Goal: Find specific page/section: Find specific page/section

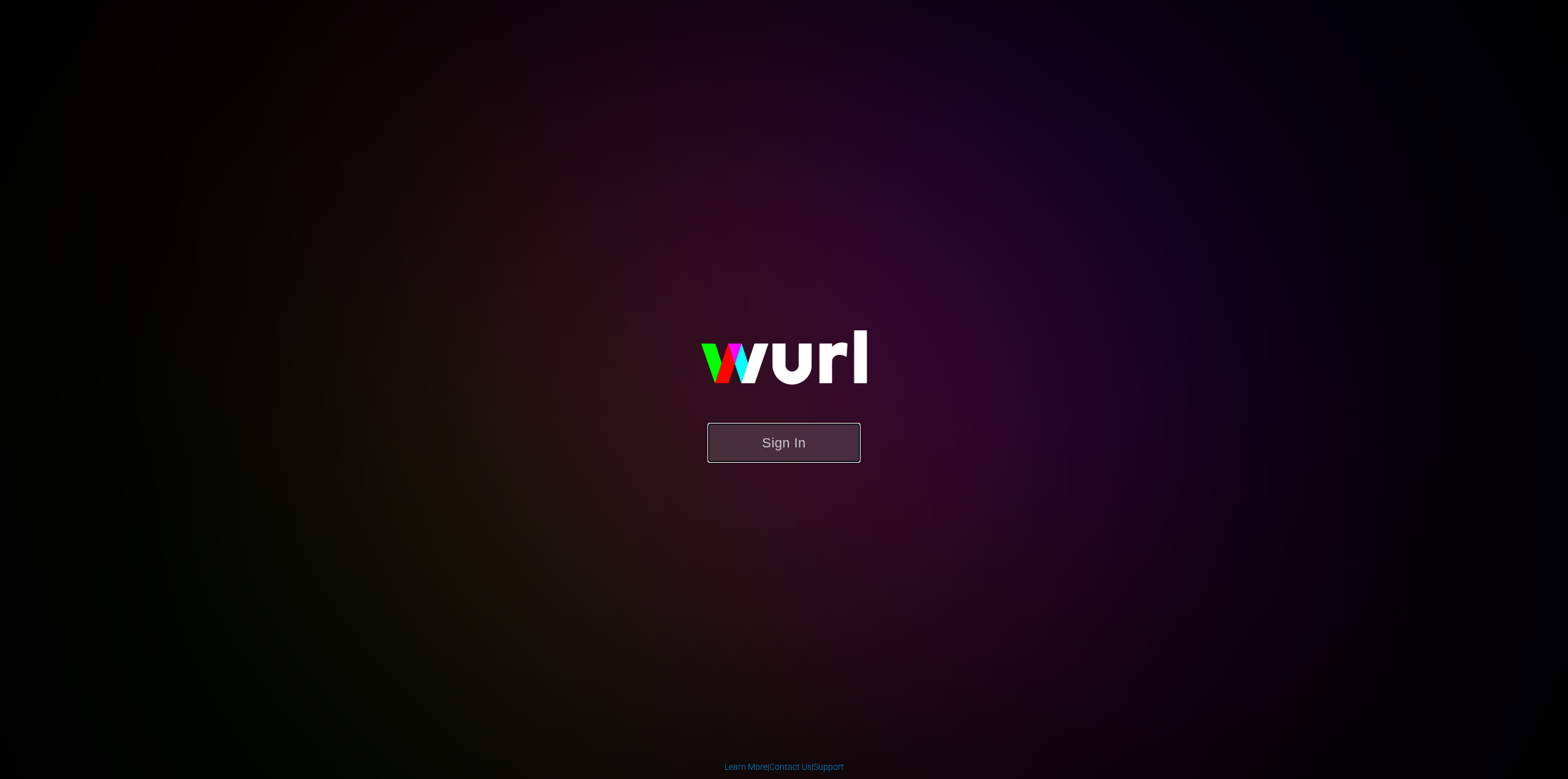
click at [779, 458] on button "Sign In" at bounding box center [784, 443] width 153 height 40
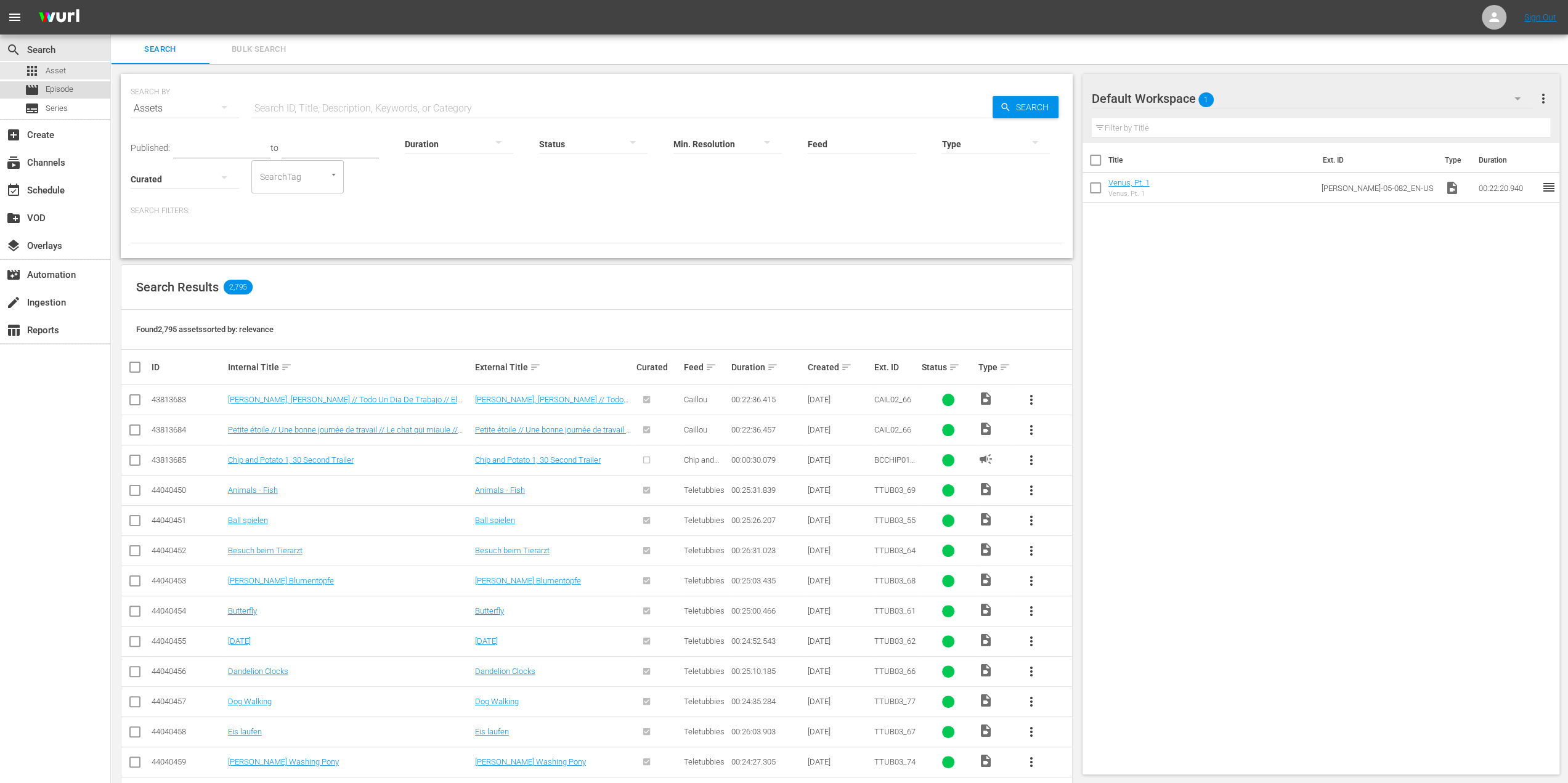
click at [42, 83] on div "movie Episode" at bounding box center [49, 90] width 49 height 18
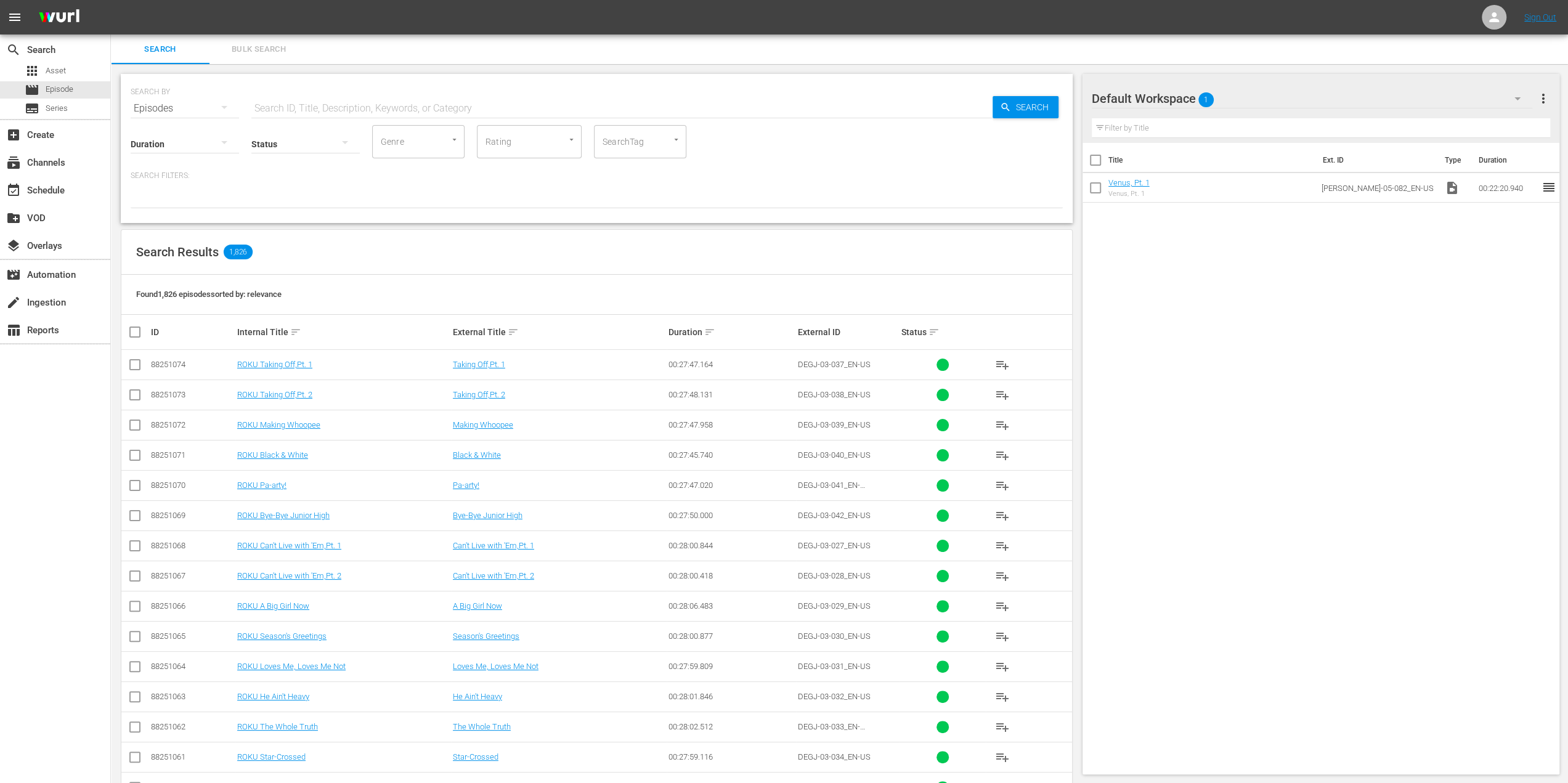
click at [61, 62] on div "search Search apps Asset movie Episode subtitles Series" at bounding box center [55, 76] width 111 height 84
click at [57, 72] on span "Asset" at bounding box center [55, 70] width 20 height 12
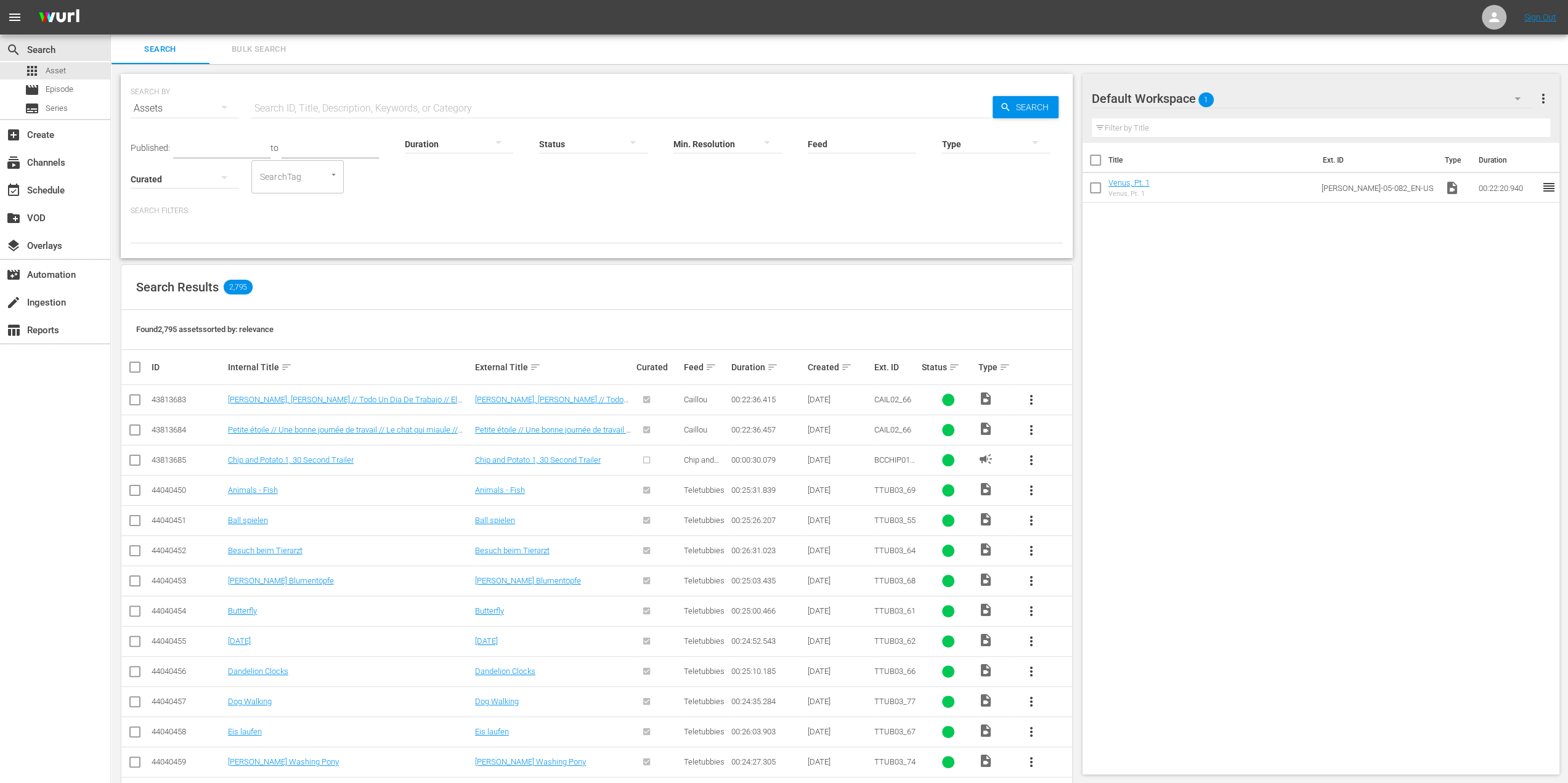
click at [324, 109] on input "text" at bounding box center [621, 108] width 741 height 30
paste input "[PERSON_NAME]'s Cricket"
type input "[PERSON_NAME]'s Cricket"
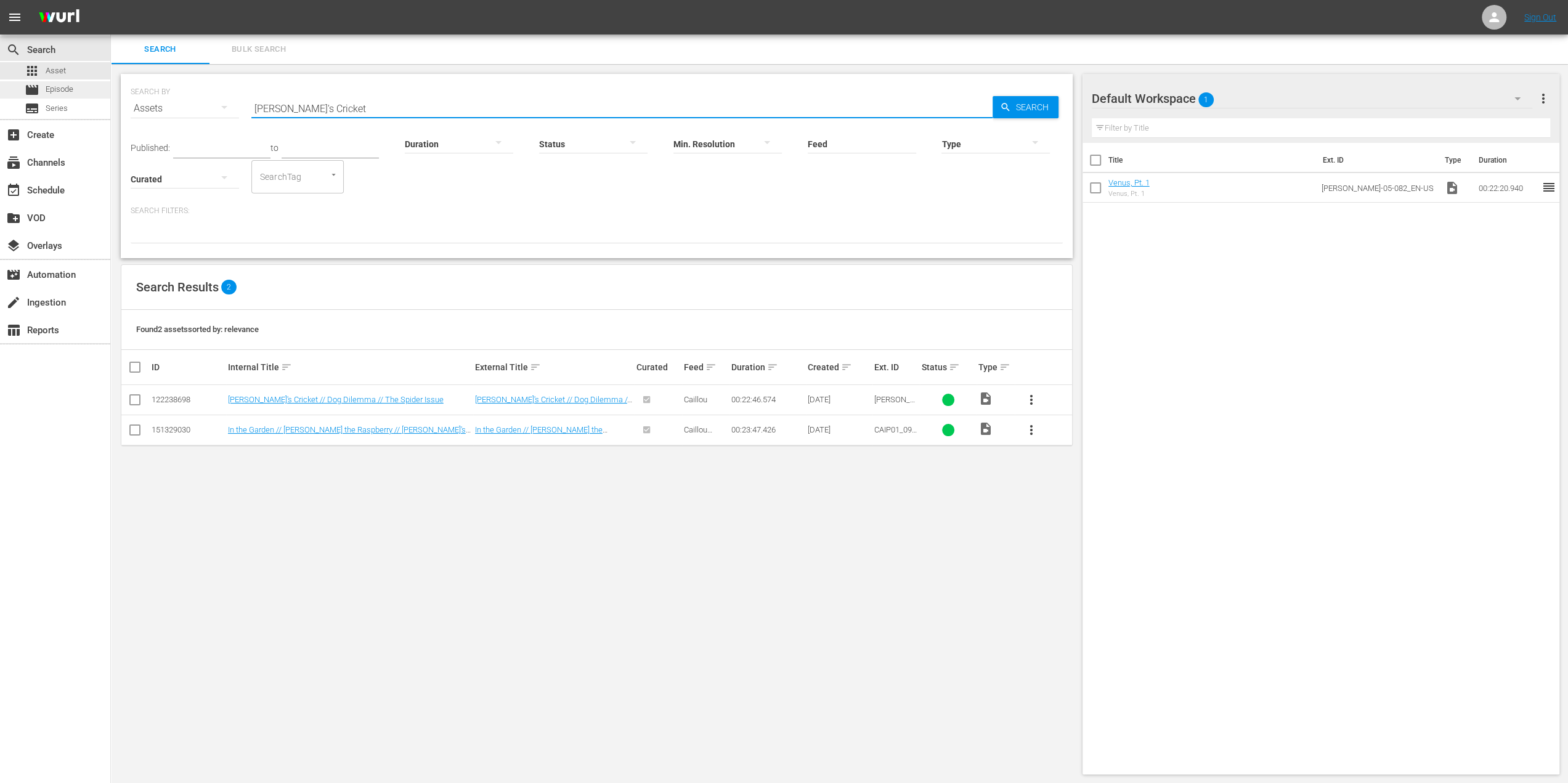
click at [54, 83] on span "Episode" at bounding box center [59, 89] width 28 height 12
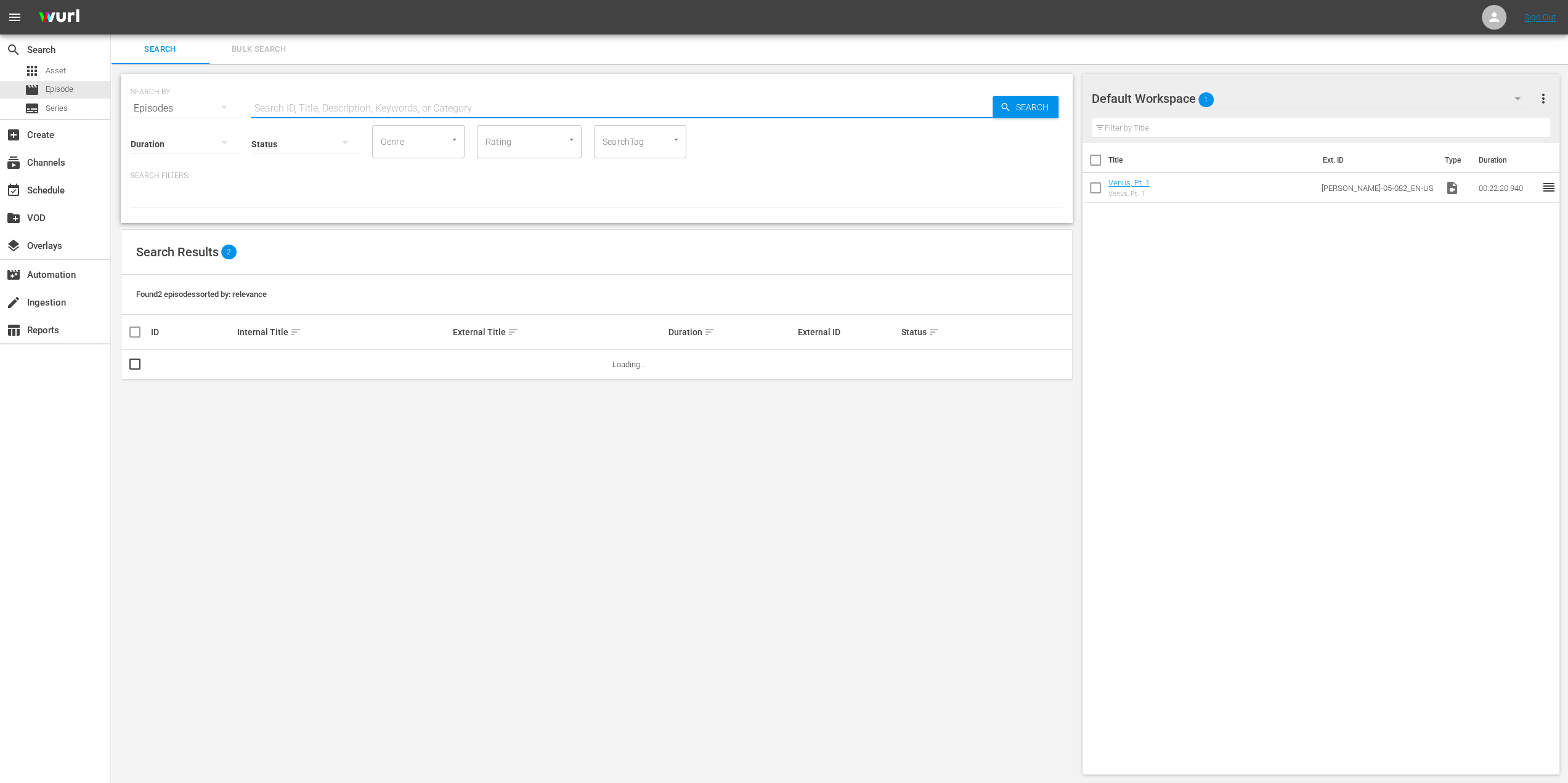
click at [408, 108] on input "text" at bounding box center [621, 108] width 741 height 30
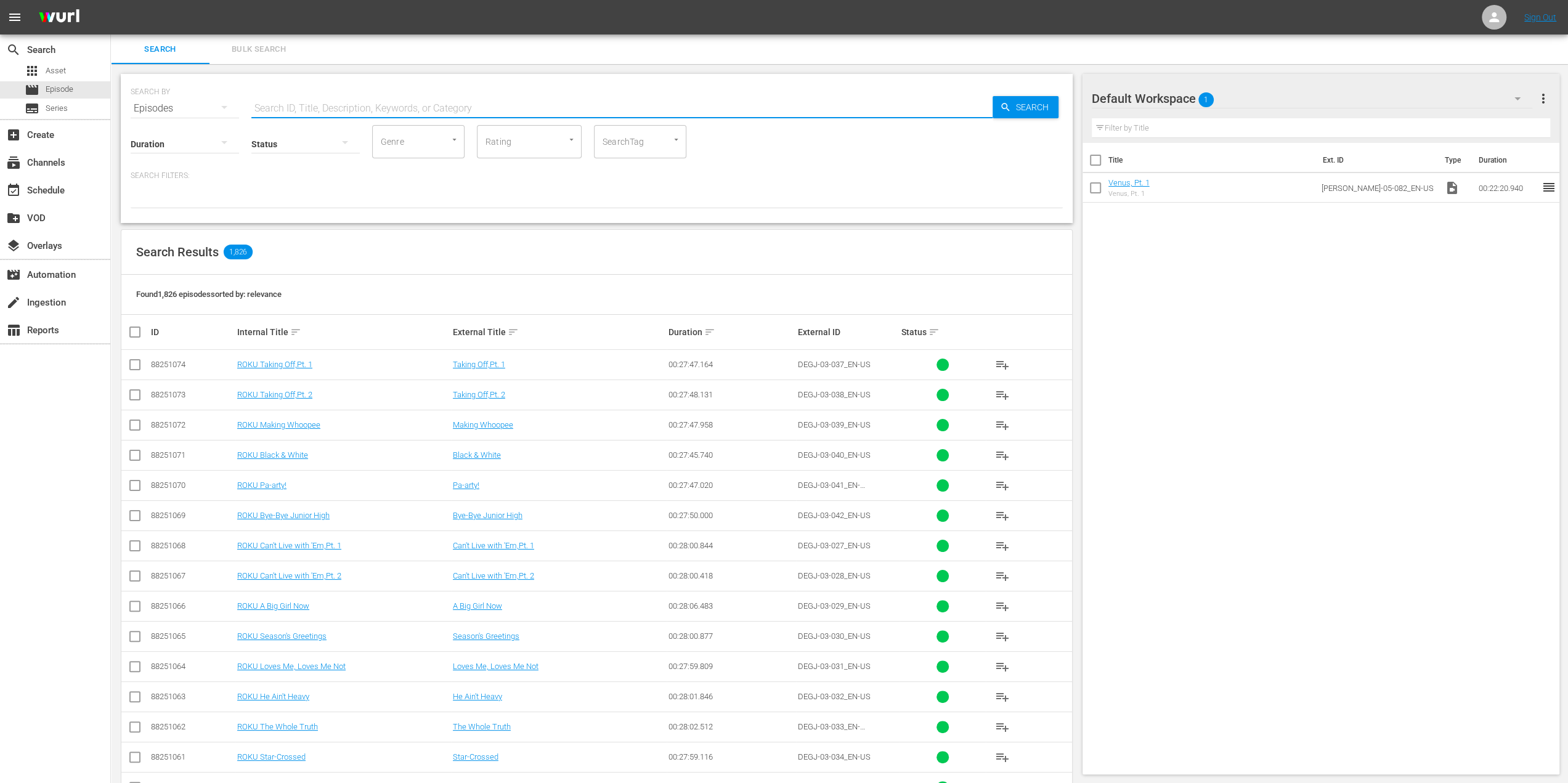
paste input "[PERSON_NAME]'s Cricket"
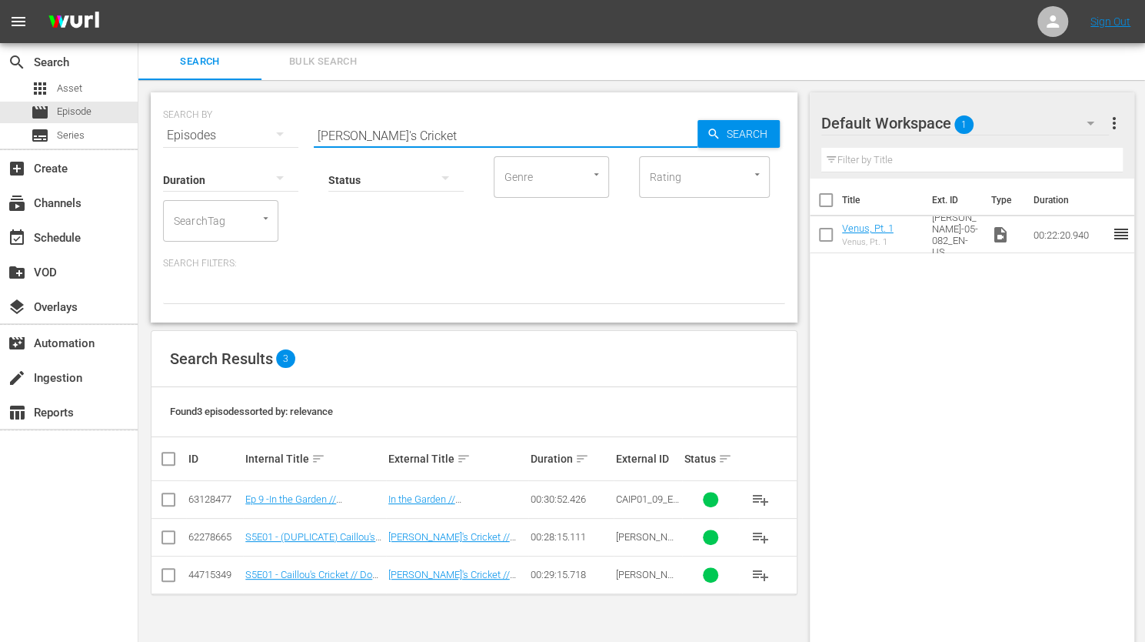
type input "[PERSON_NAME]'s Cricket"
